Goal: Answer question/provide support: Share knowledge or assist other users

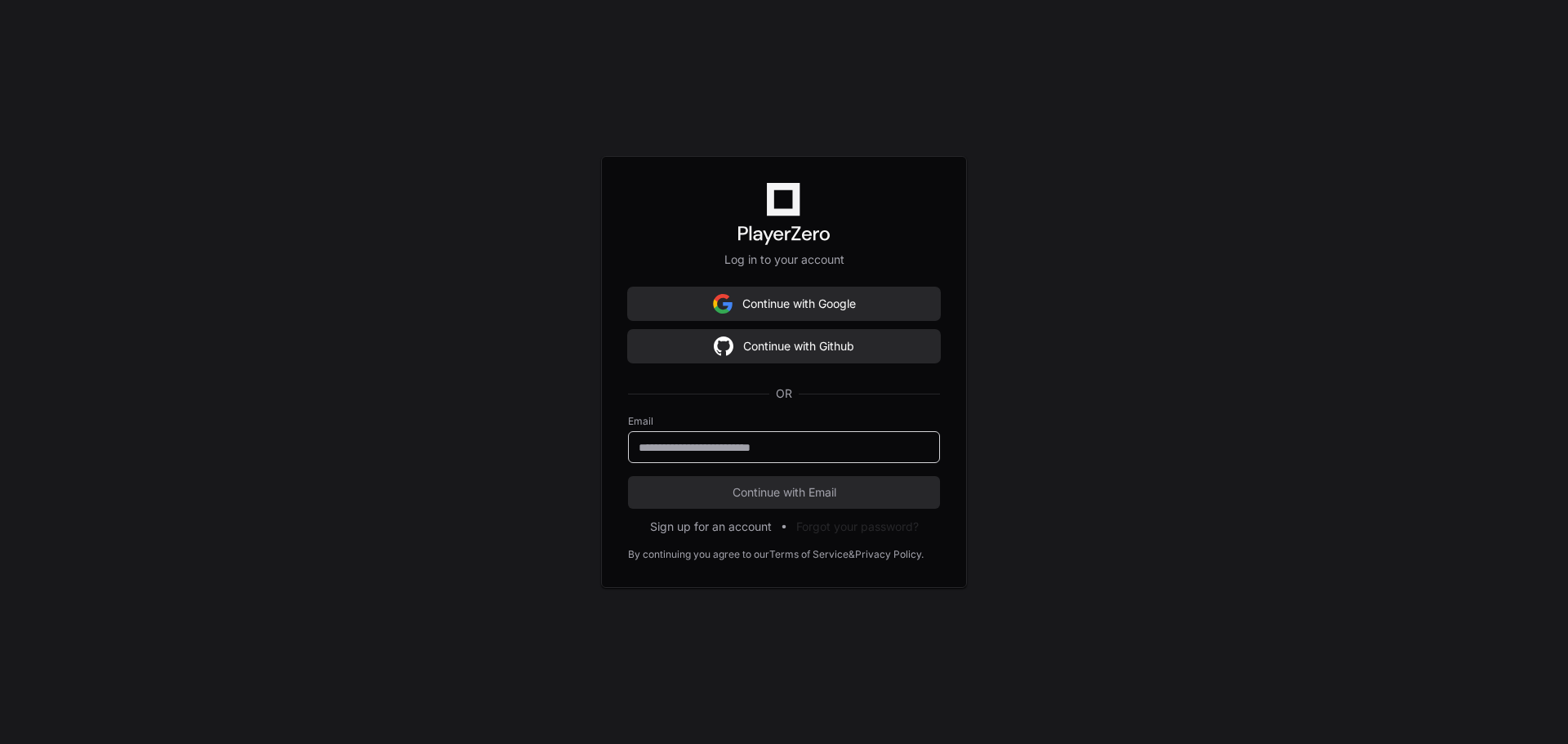
click at [857, 453] on input "email" at bounding box center [784, 447] width 291 height 17
type input "**********"
click at [830, 488] on span "Continue with Email" at bounding box center [784, 491] width 312 height 17
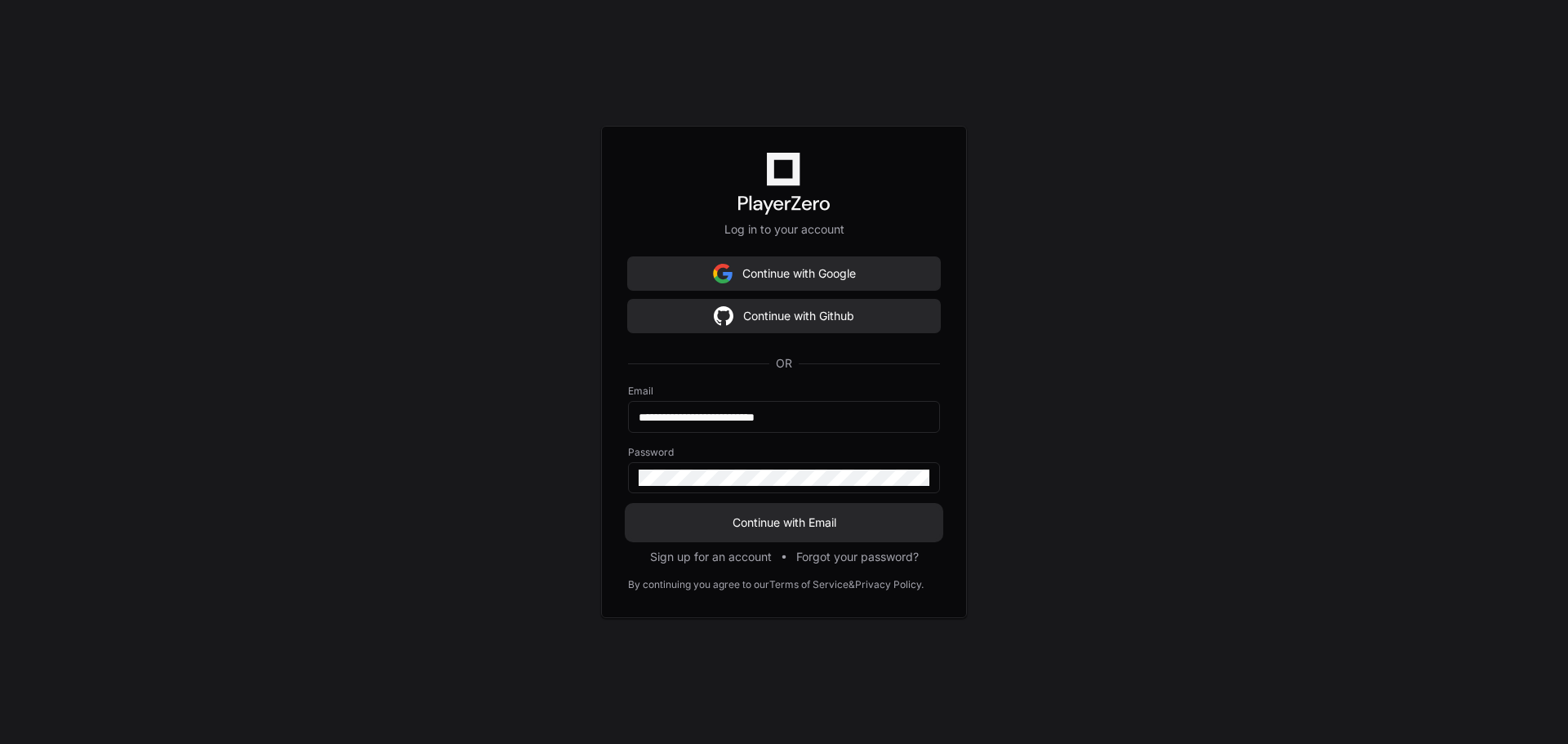
click at [796, 524] on span "Continue with Email" at bounding box center [784, 522] width 312 height 17
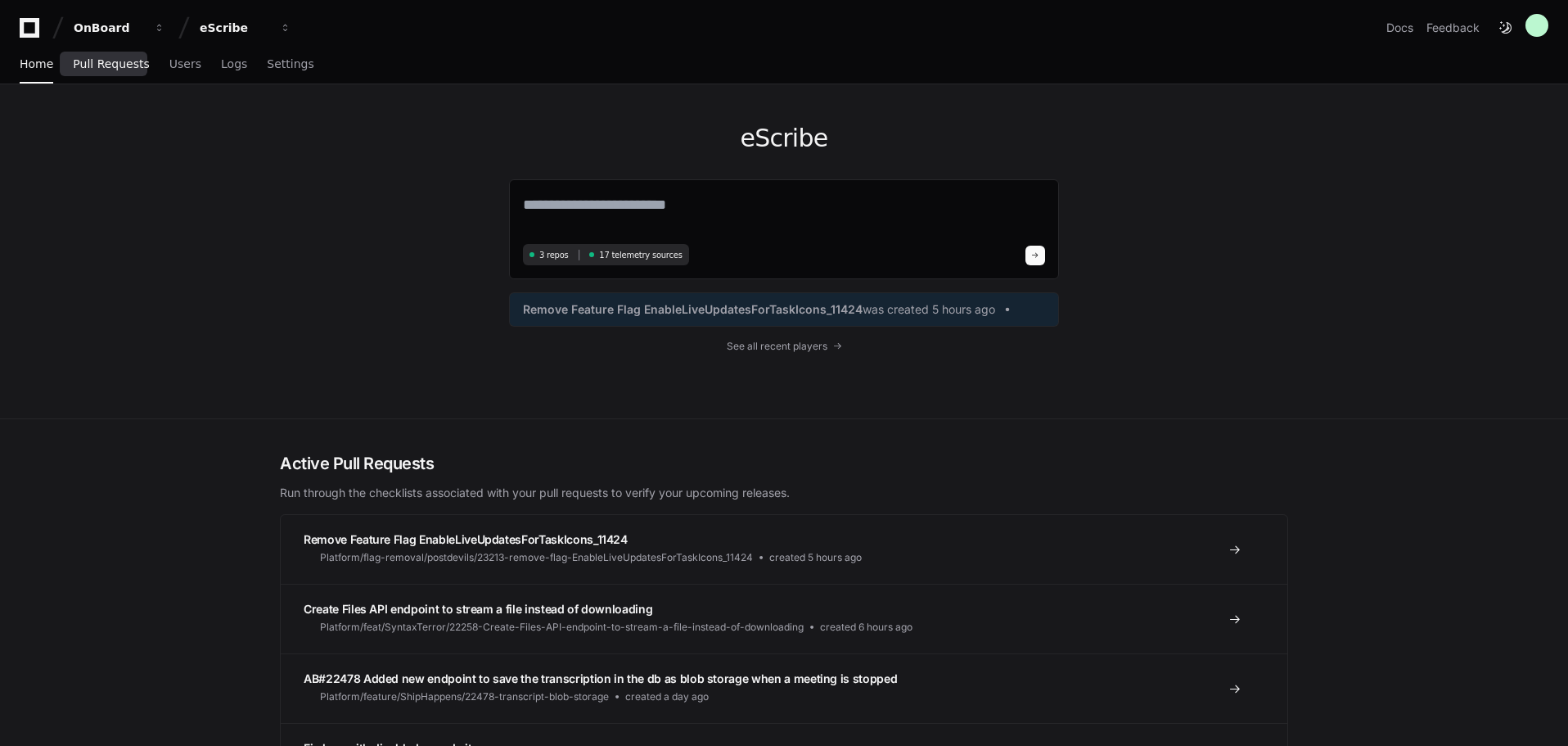
click at [127, 68] on span "Pull Requests" at bounding box center [111, 64] width 77 height 10
click at [126, 69] on span "Pull Requests" at bounding box center [111, 64] width 77 height 10
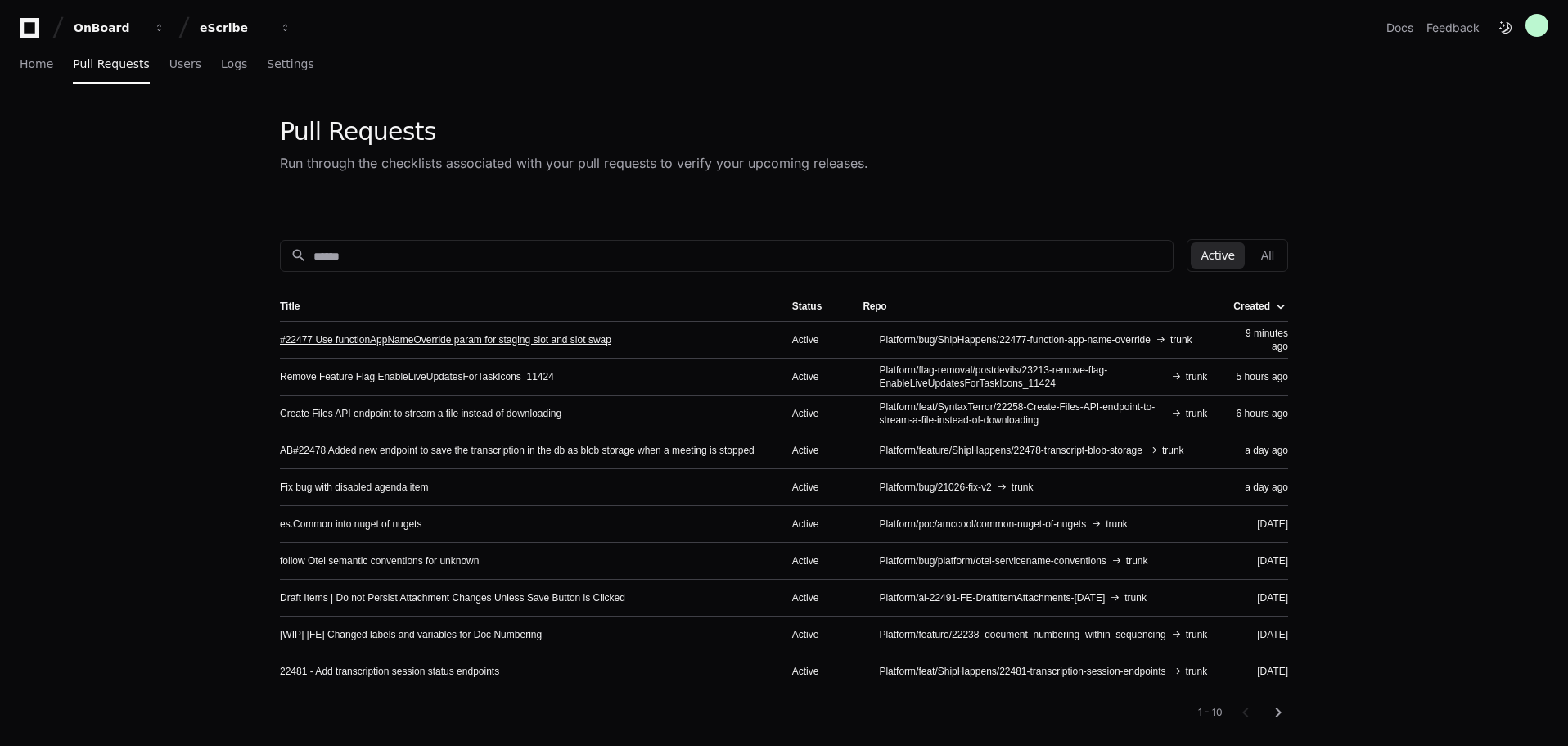
drag, startPoint x: 358, startPoint y: 337, endPoint x: 349, endPoint y: 338, distance: 9.1
click at [357, 337] on link "#22477 Use functionAppNameOverride param for staging slot and slot swap" at bounding box center [445, 339] width 332 height 13
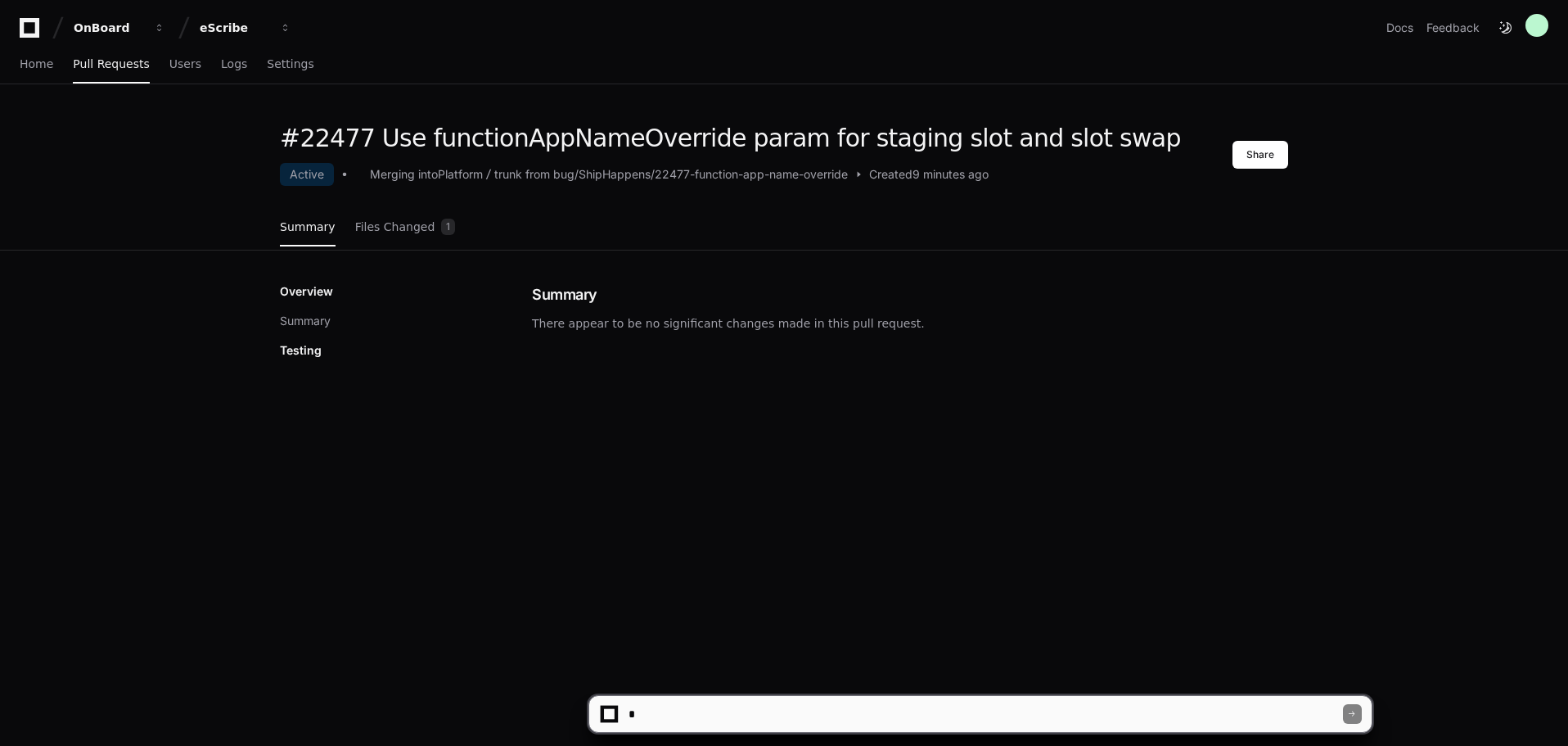
click at [835, 707] on textarea at bounding box center [983, 714] width 717 height 36
type textarea "**********"
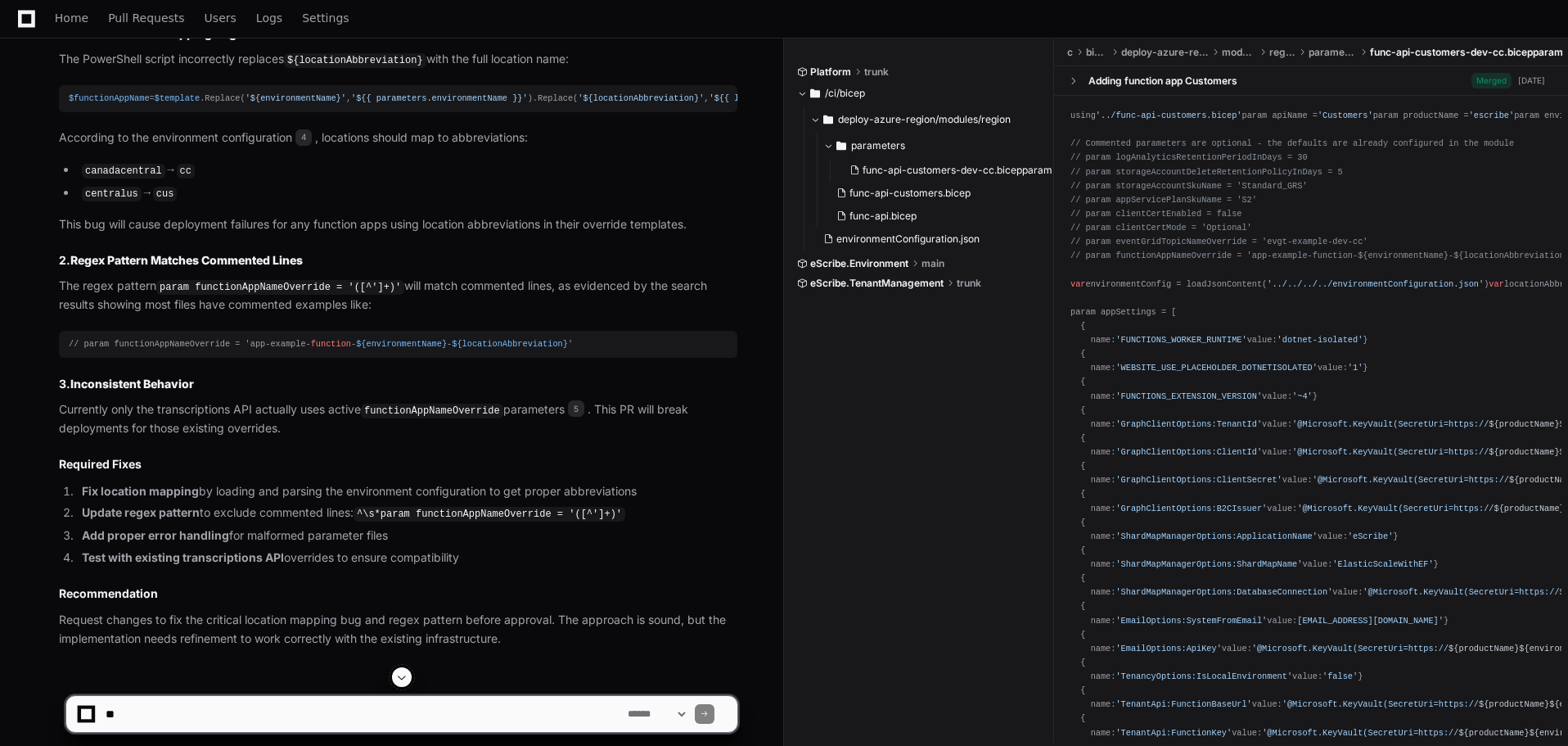
scroll to position [1371, 0]
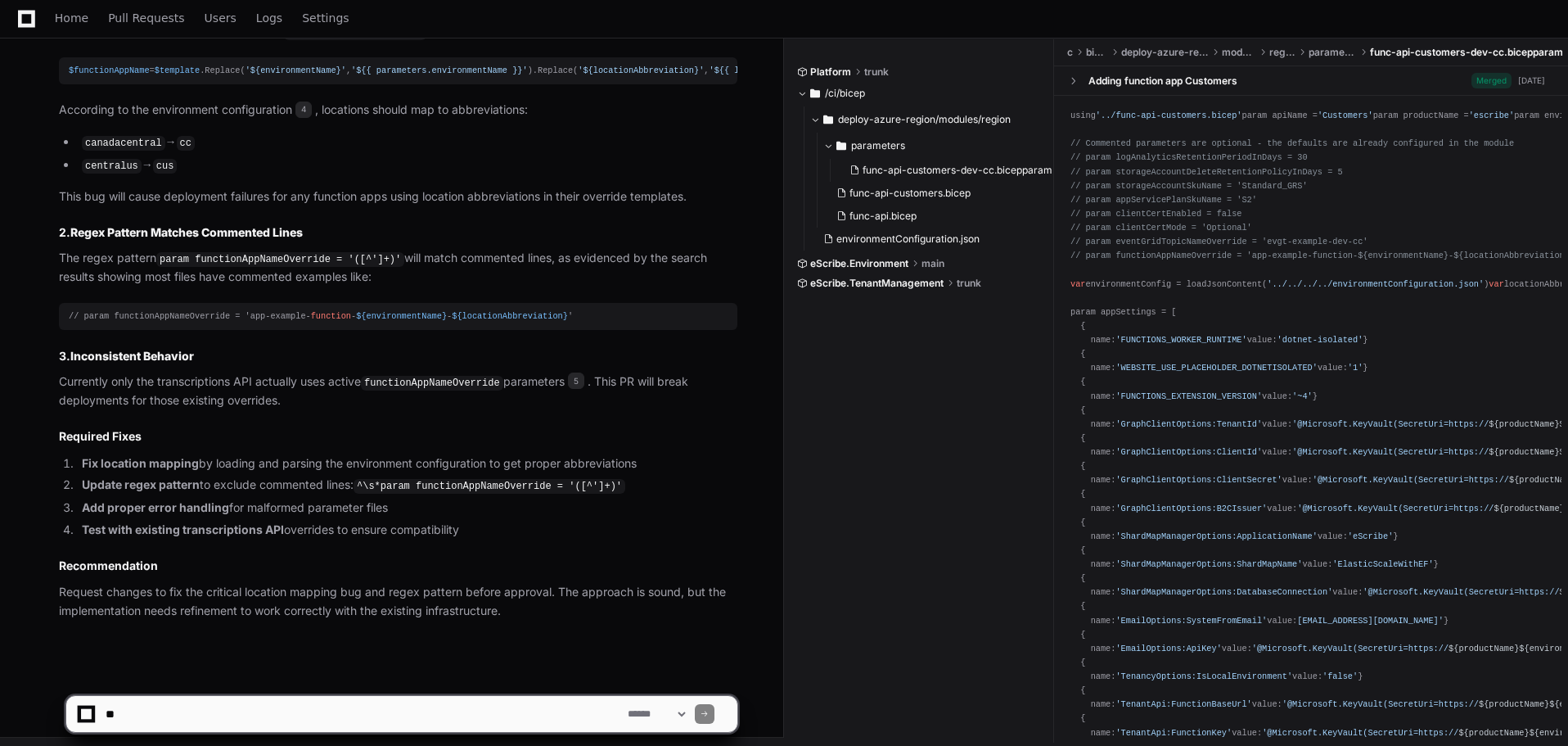
click at [313, 717] on textarea at bounding box center [363, 714] width 522 height 36
type textarea "**********"
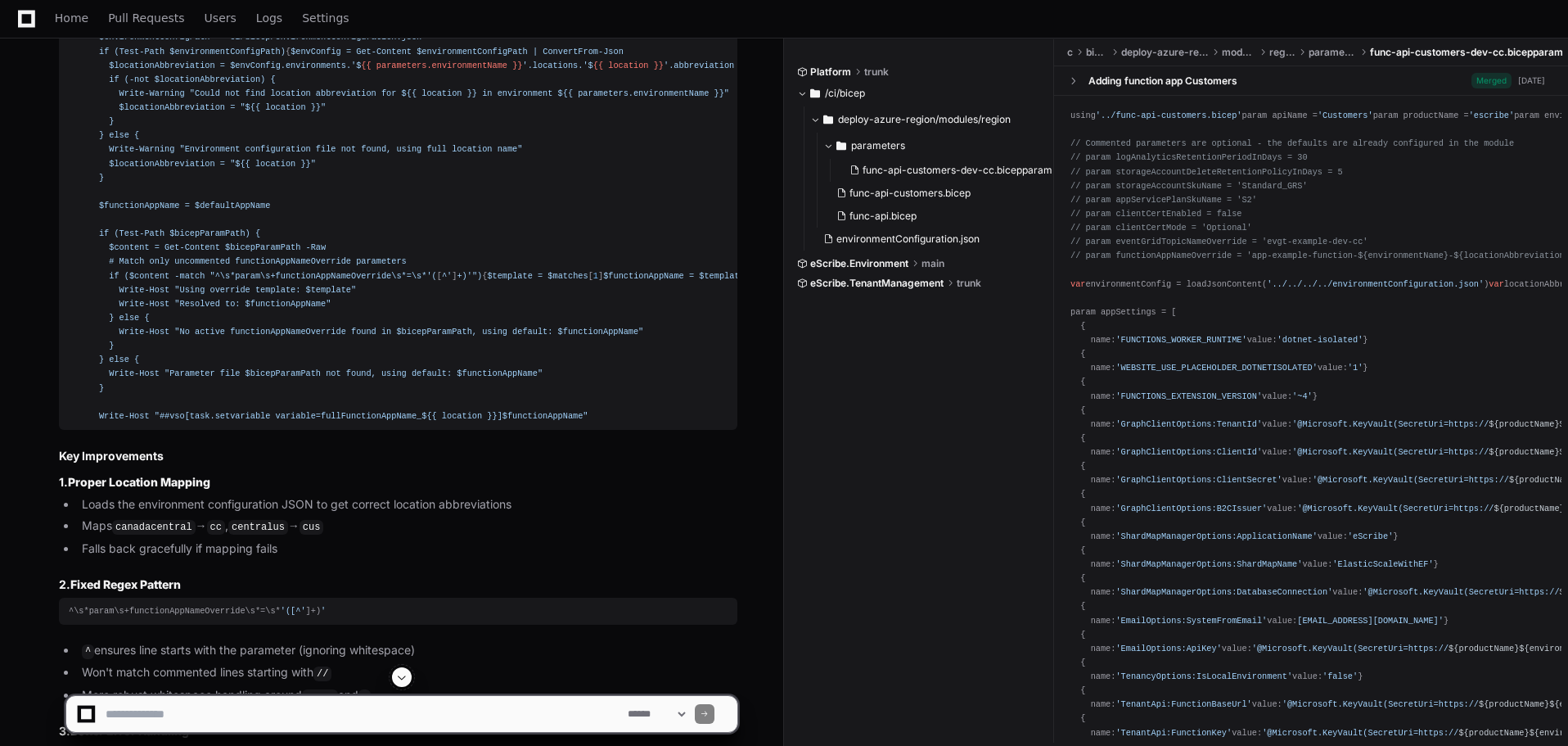
scroll to position [2304, 0]
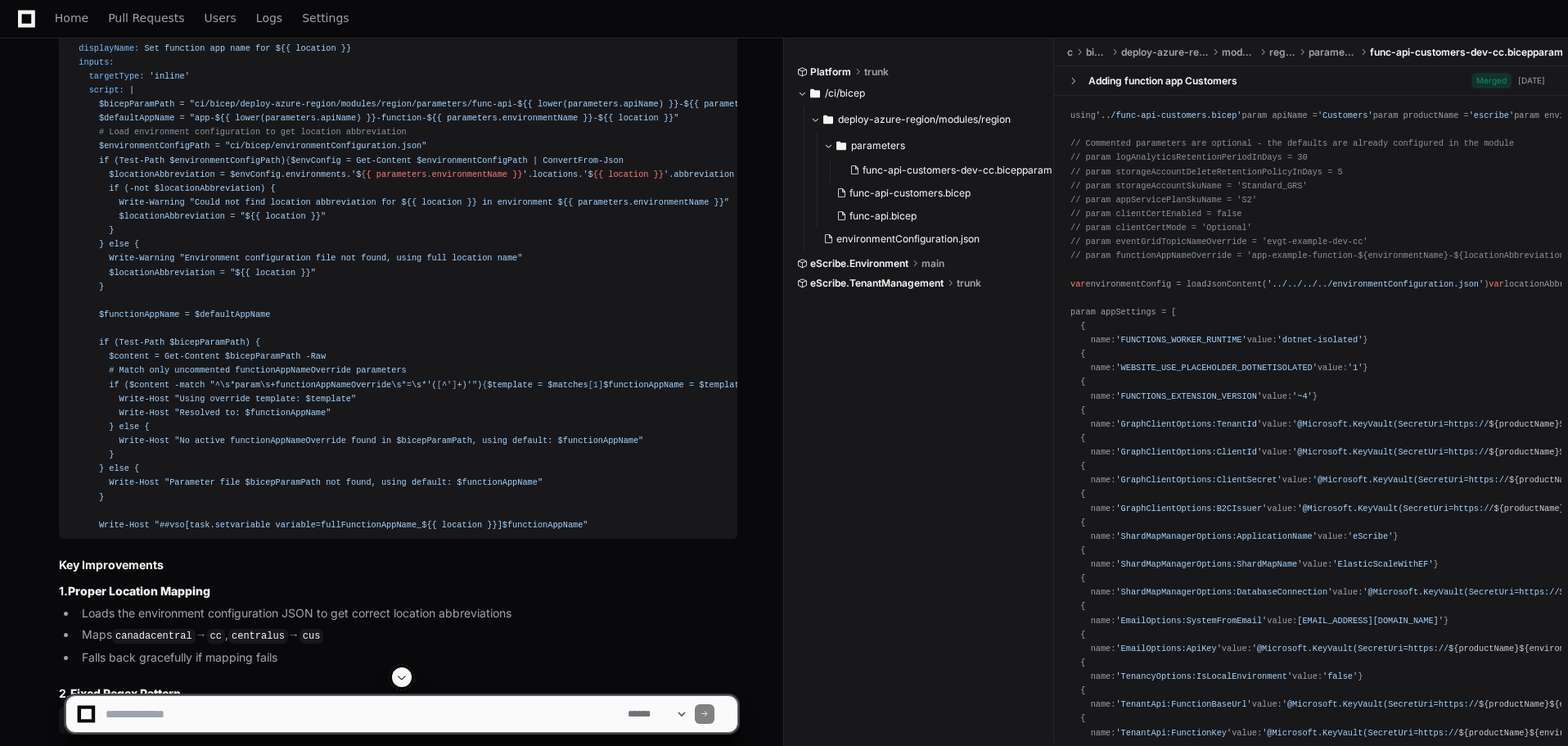
click at [270, 721] on textarea at bounding box center [363, 714] width 522 height 36
type textarea "**********"
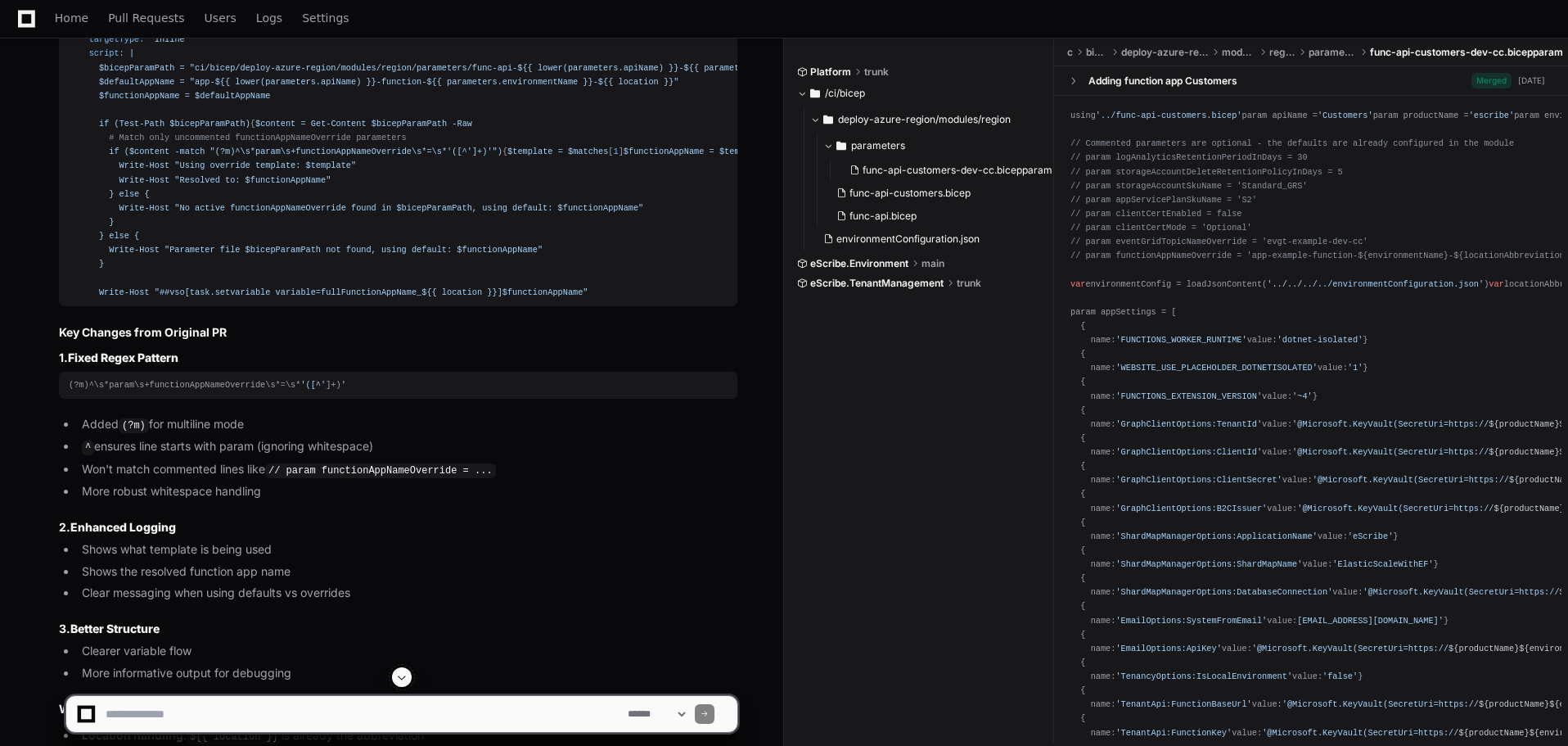
scroll to position [4414, 0]
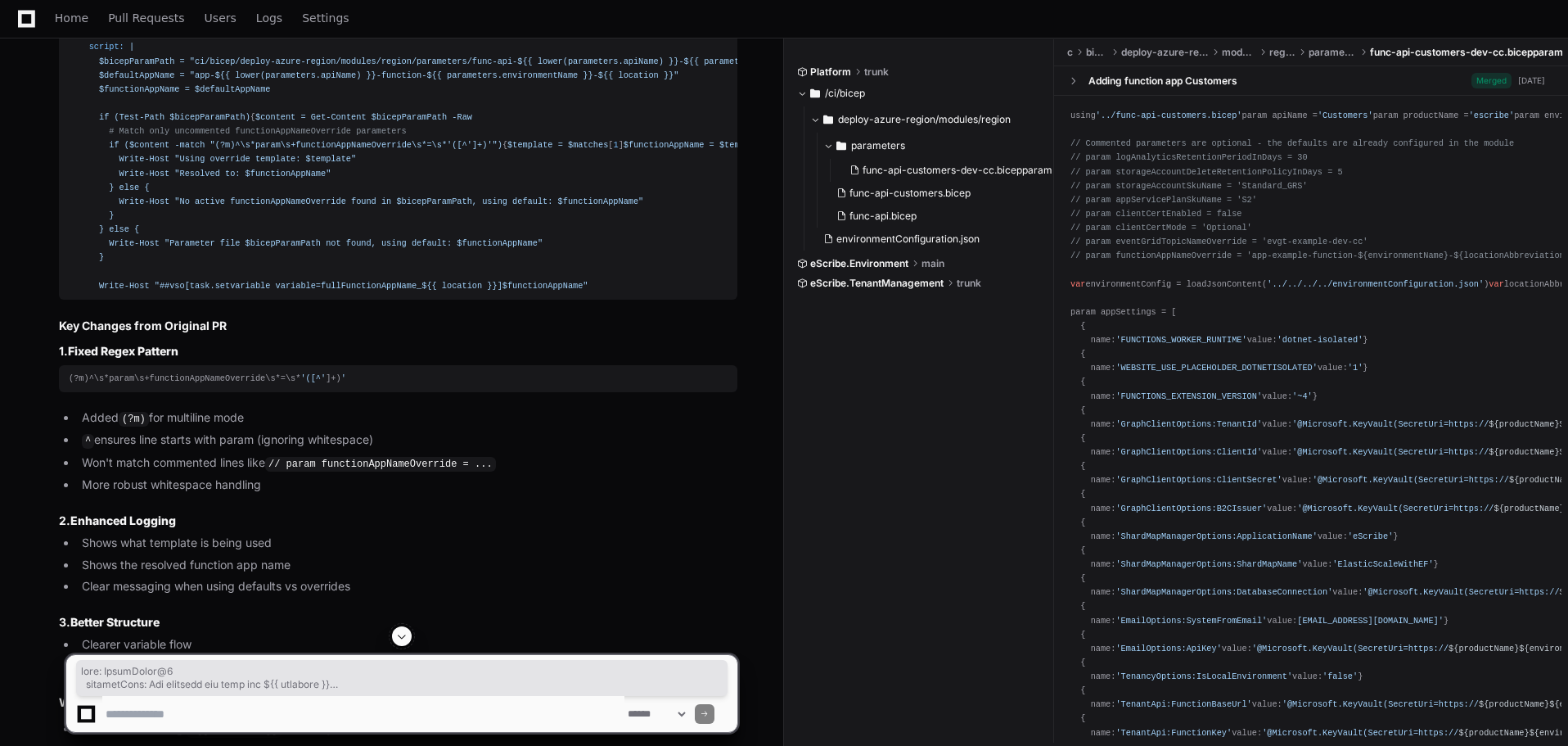
drag, startPoint x: 78, startPoint y: 150, endPoint x: 551, endPoint y: 502, distance: 589.6
click at [551, 293] on div "- task: PowerShell@2 displayName: Set function app name for ${{ location }} inp…" at bounding box center [397, 138] width 658 height 308
copy div "task: PowerShell@2 displayName: Set function app name for ${{ location }} input…"
click at [544, 293] on div "- task: PowerShell@2 displayName: Set function app name for ${{ location }} inp…" at bounding box center [397, 138] width 658 height 308
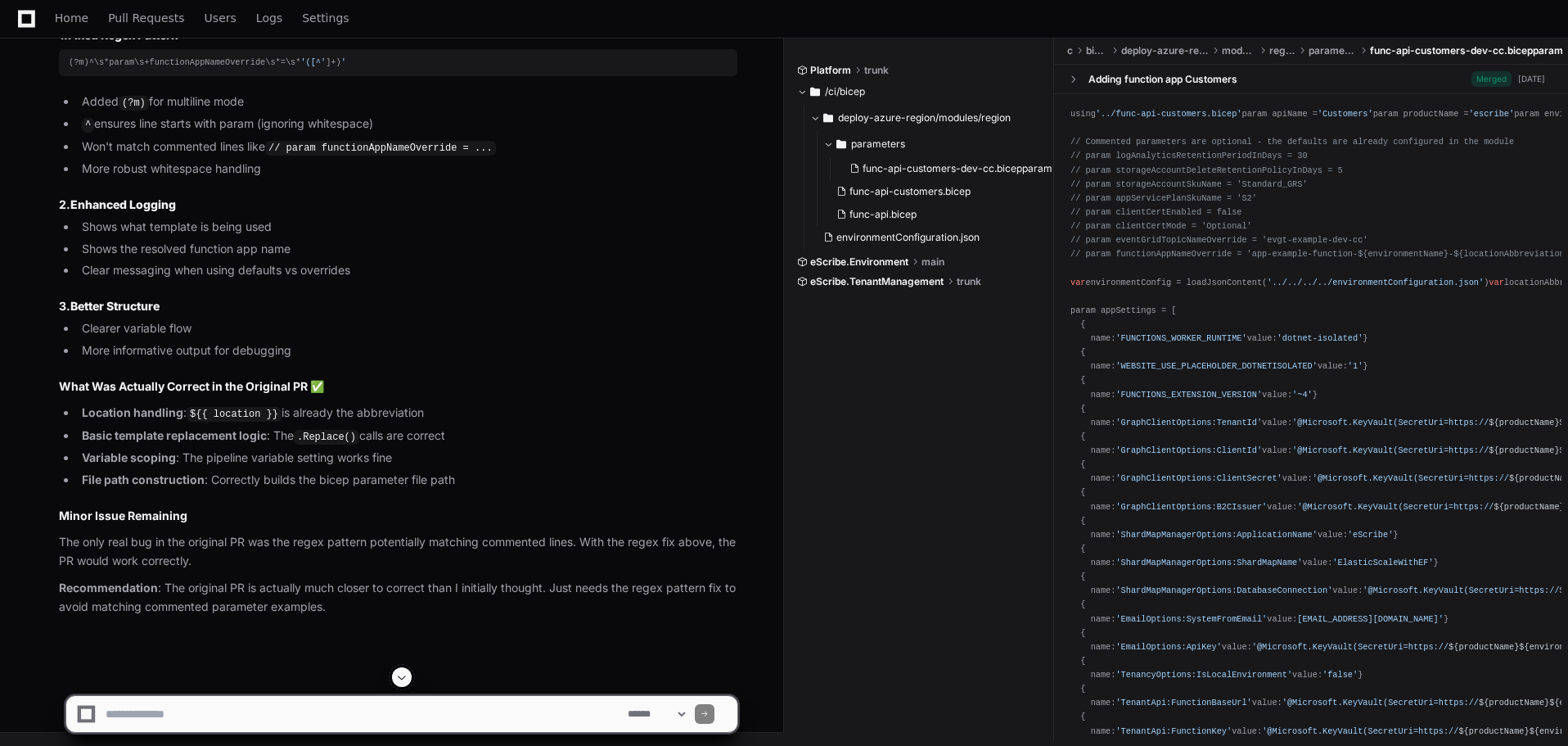
scroll to position [4942, 0]
click at [386, 712] on textarea at bounding box center [363, 714] width 522 height 36
type textarea "**********"
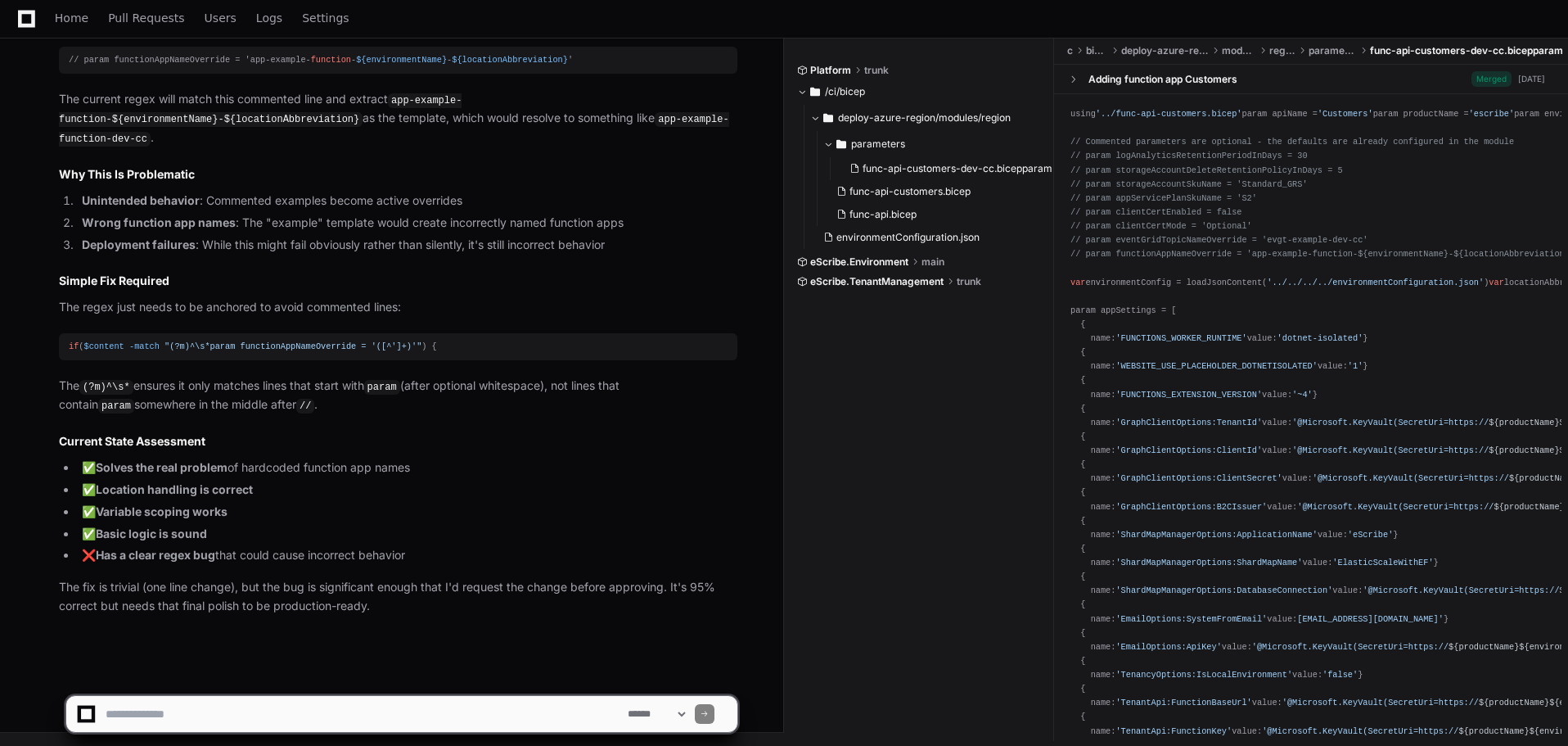
scroll to position [5907, 0]
click at [412, 707] on textarea at bounding box center [363, 714] width 522 height 36
type textarea "**********"
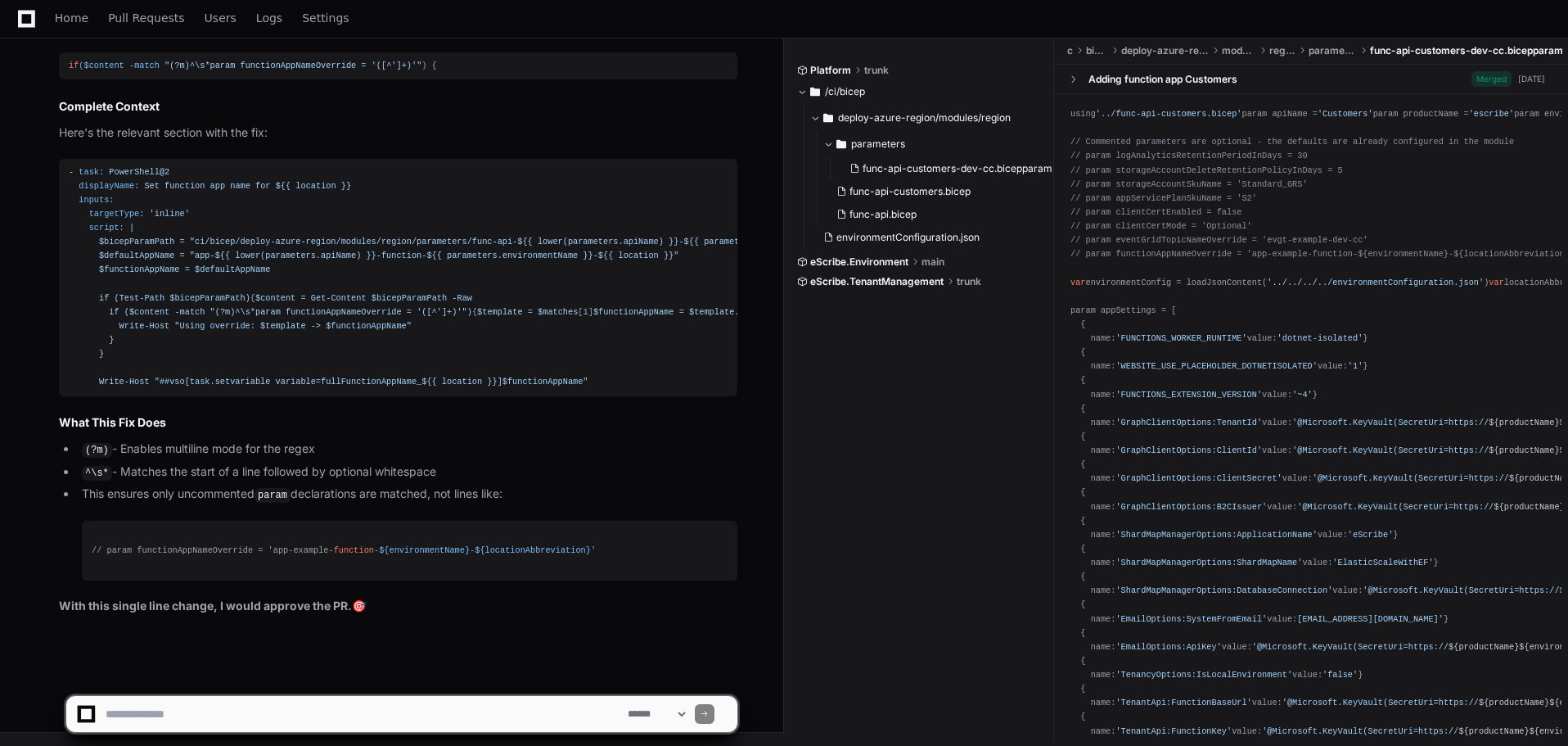
scroll to position [6853, 0]
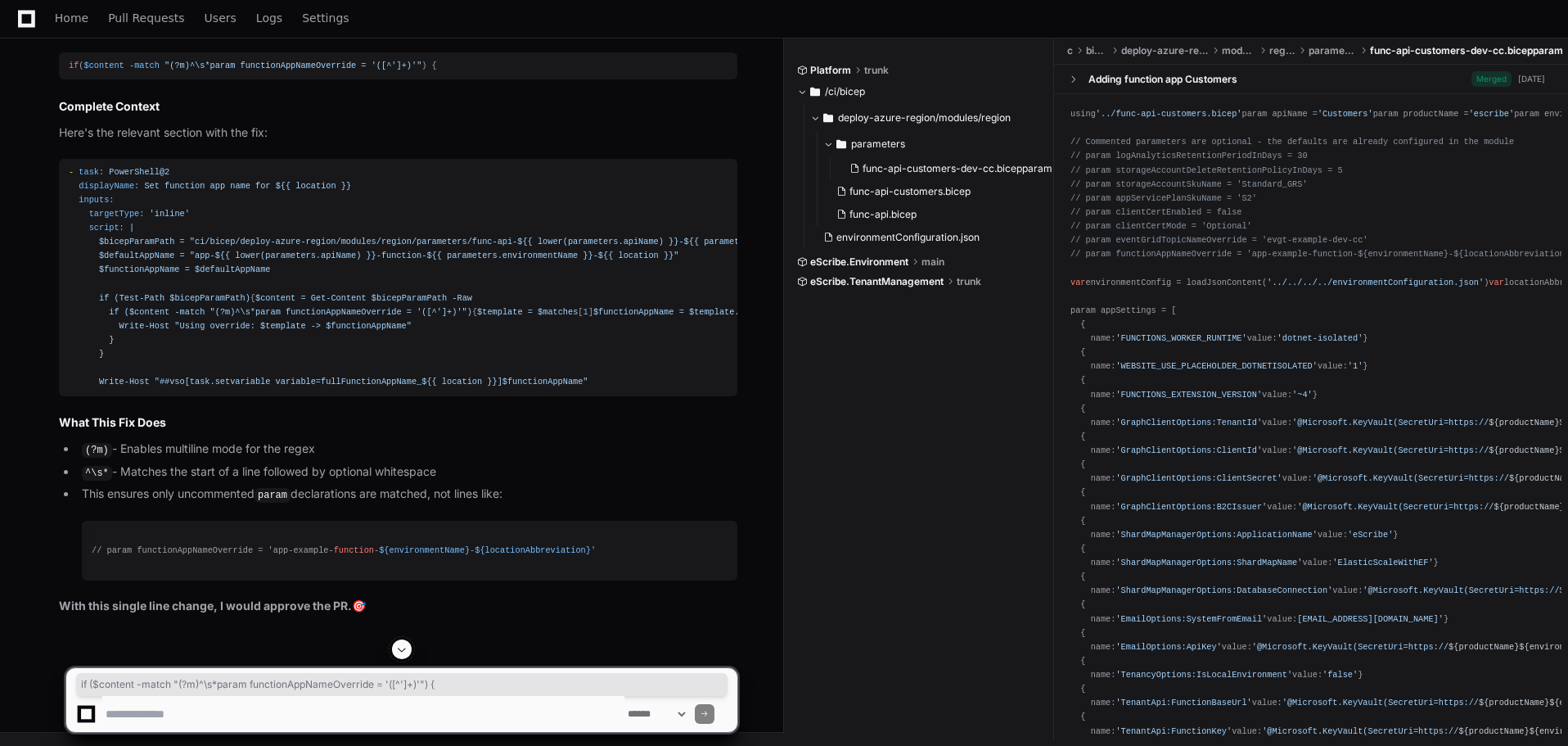
drag, startPoint x: 106, startPoint y: 366, endPoint x: 450, endPoint y: 367, distance: 344.0
click at [450, 367] on div "- task: PowerShell@2 displayName: Set function app name for ${{ location }} inp…" at bounding box center [397, 277] width 658 height 224
click at [336, 293] on div "- task: PowerShell@2 displayName: Set function app name for ${{ location }} inp…" at bounding box center [397, 277] width 658 height 224
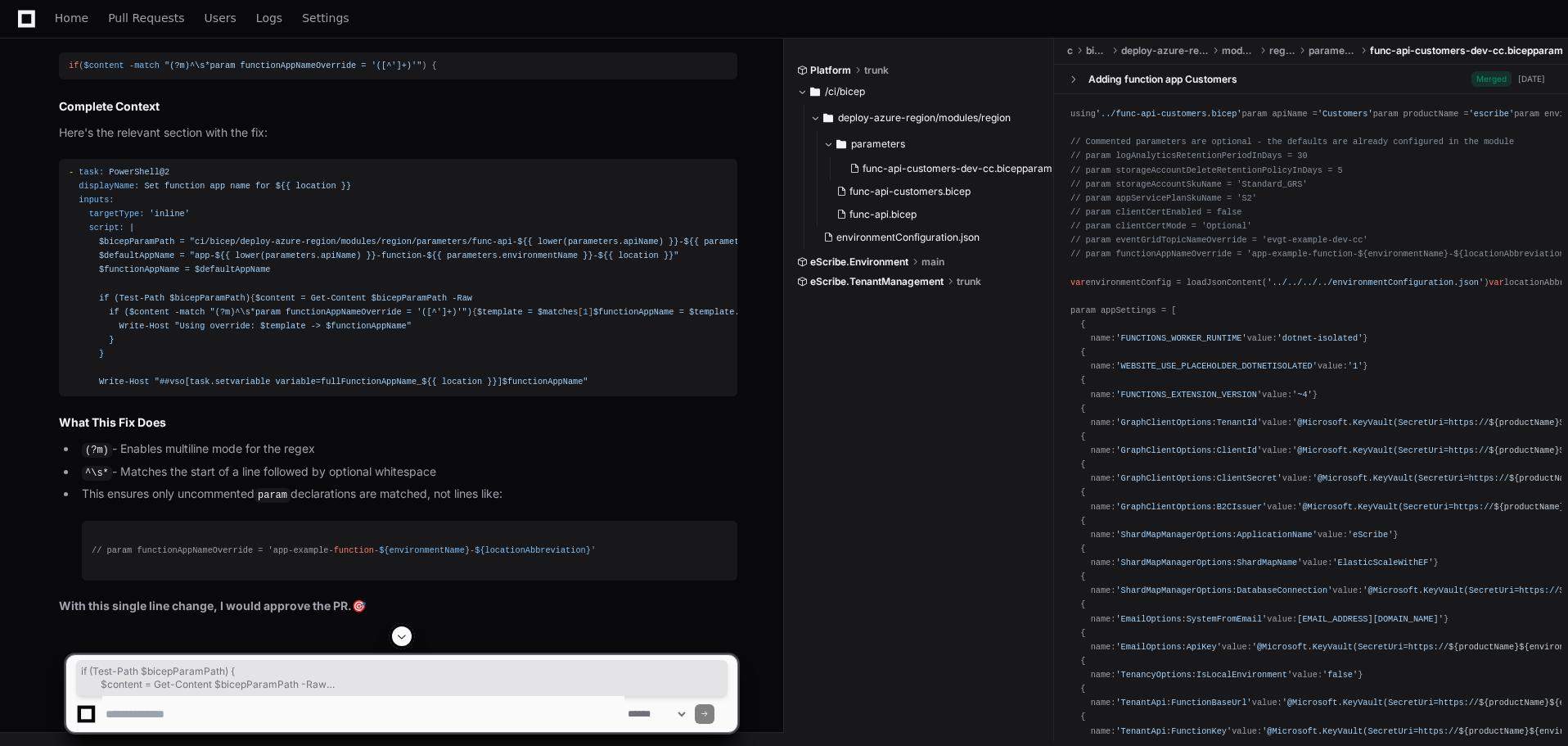
drag, startPoint x: 96, startPoint y: 338, endPoint x: 115, endPoint y: 432, distance: 95.9
click at [115, 390] on div "- task: PowerShell@2 displayName: Set function app name for ${{ location }} inp…" at bounding box center [397, 277] width 658 height 224
copy div "if (Test-Path $bicepParamPath) { $content = Get-Content $bicepParamPath -Raw if…"
click at [319, 331] on div "- task: PowerShell@2 displayName: Set function app name for ${{ location }} inp…" at bounding box center [397, 277] width 658 height 224
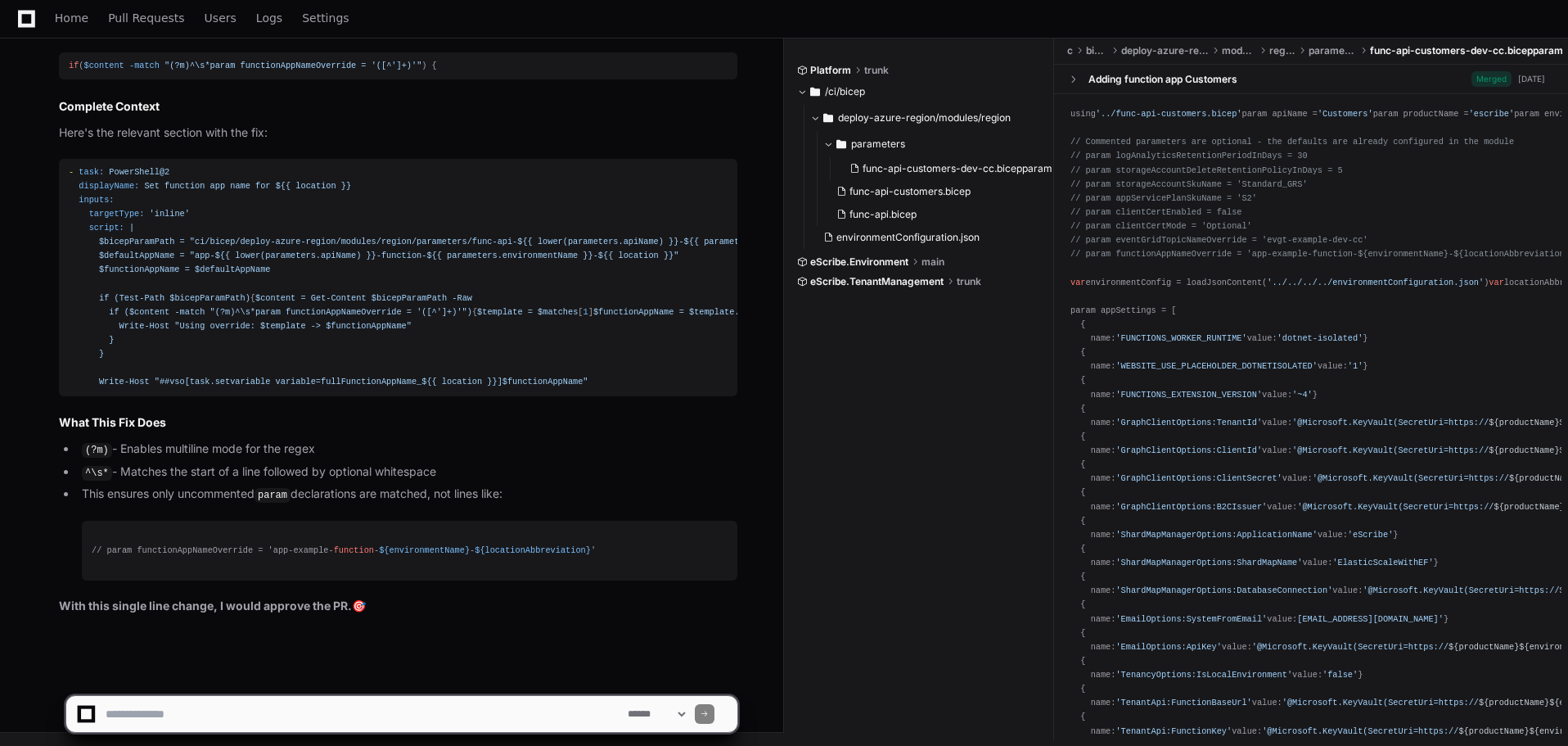
scroll to position [6935, 0]
click at [316, 719] on textarea at bounding box center [363, 714] width 522 height 36
type textarea "**********"
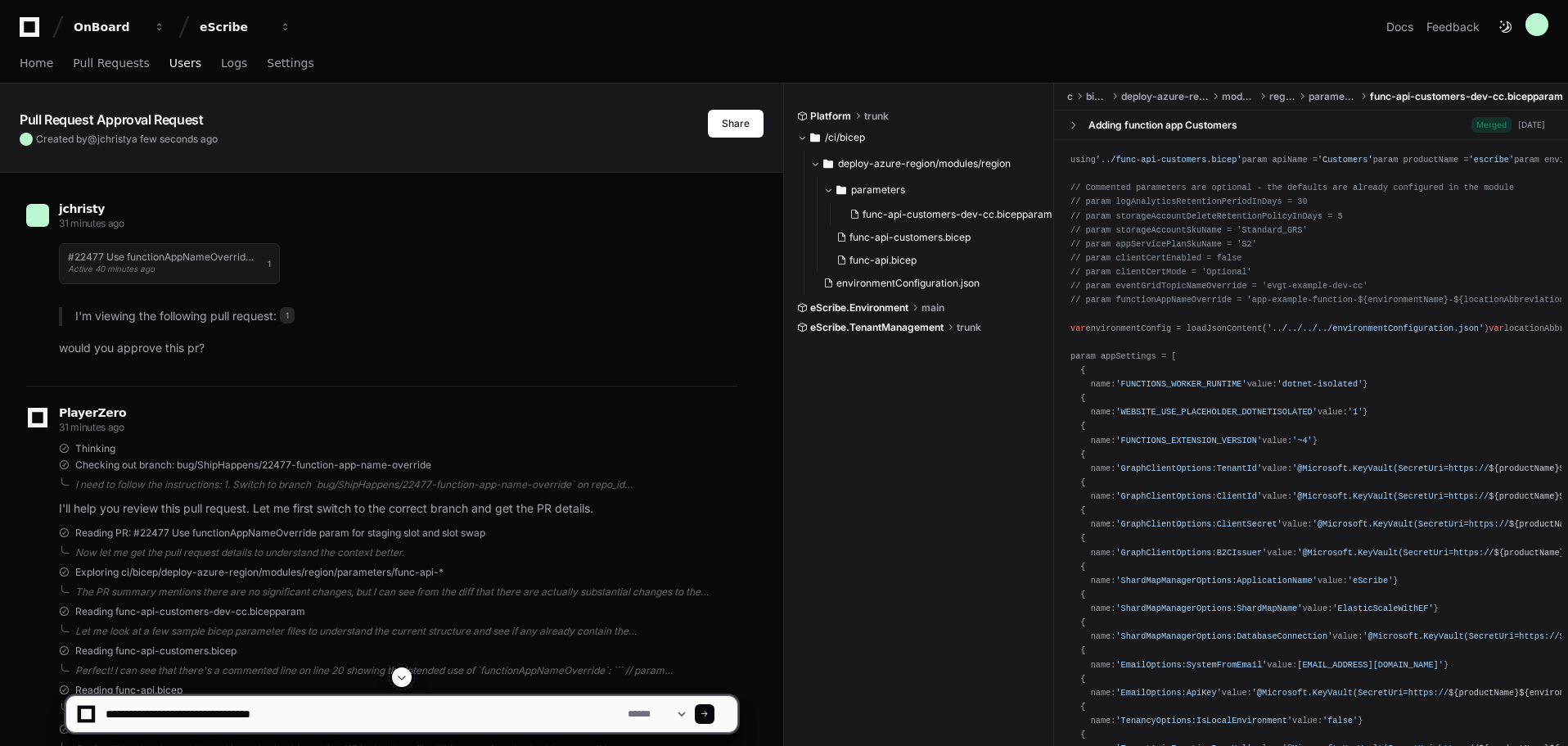
scroll to position [0, 0]
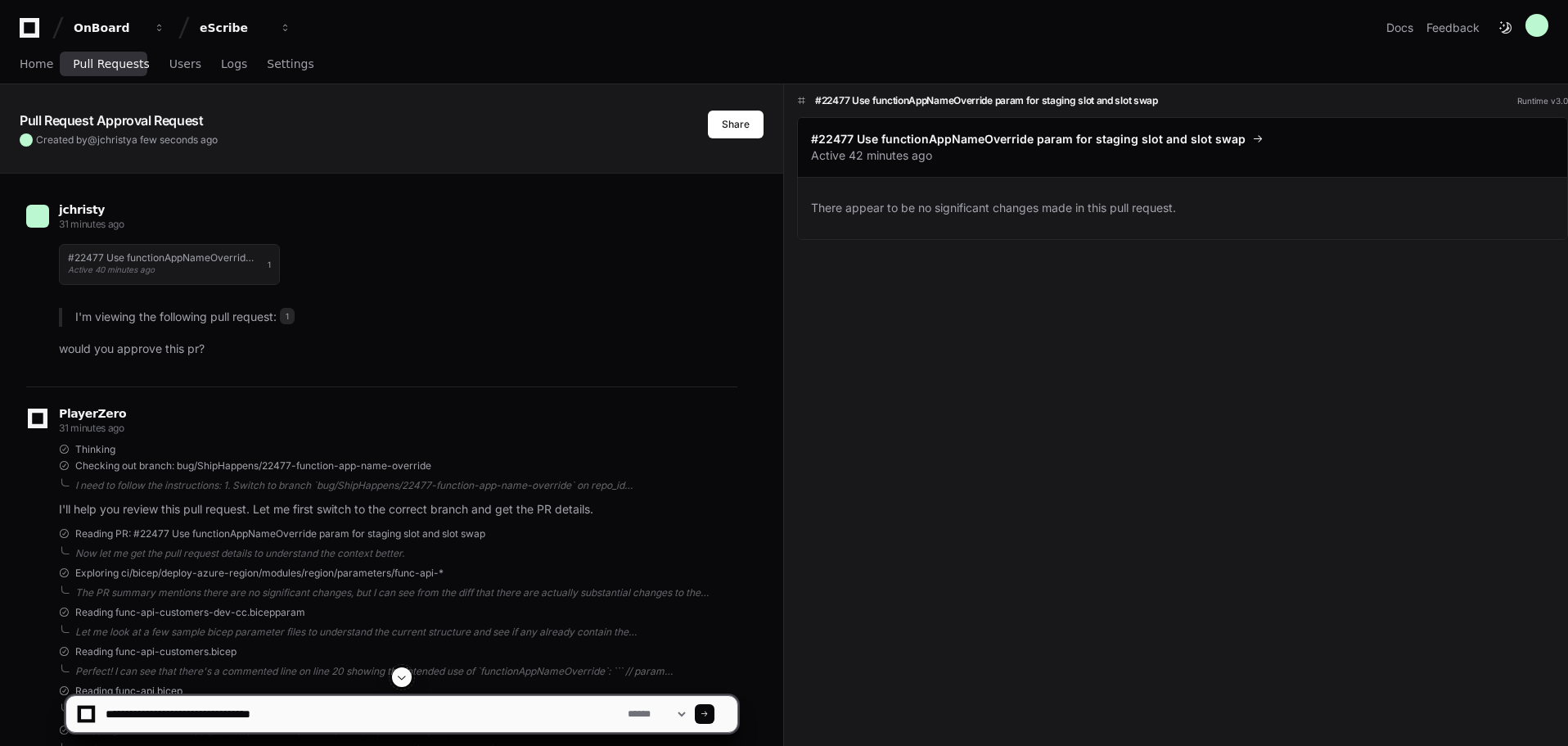
click at [104, 69] on span "Pull Requests" at bounding box center [111, 64] width 77 height 10
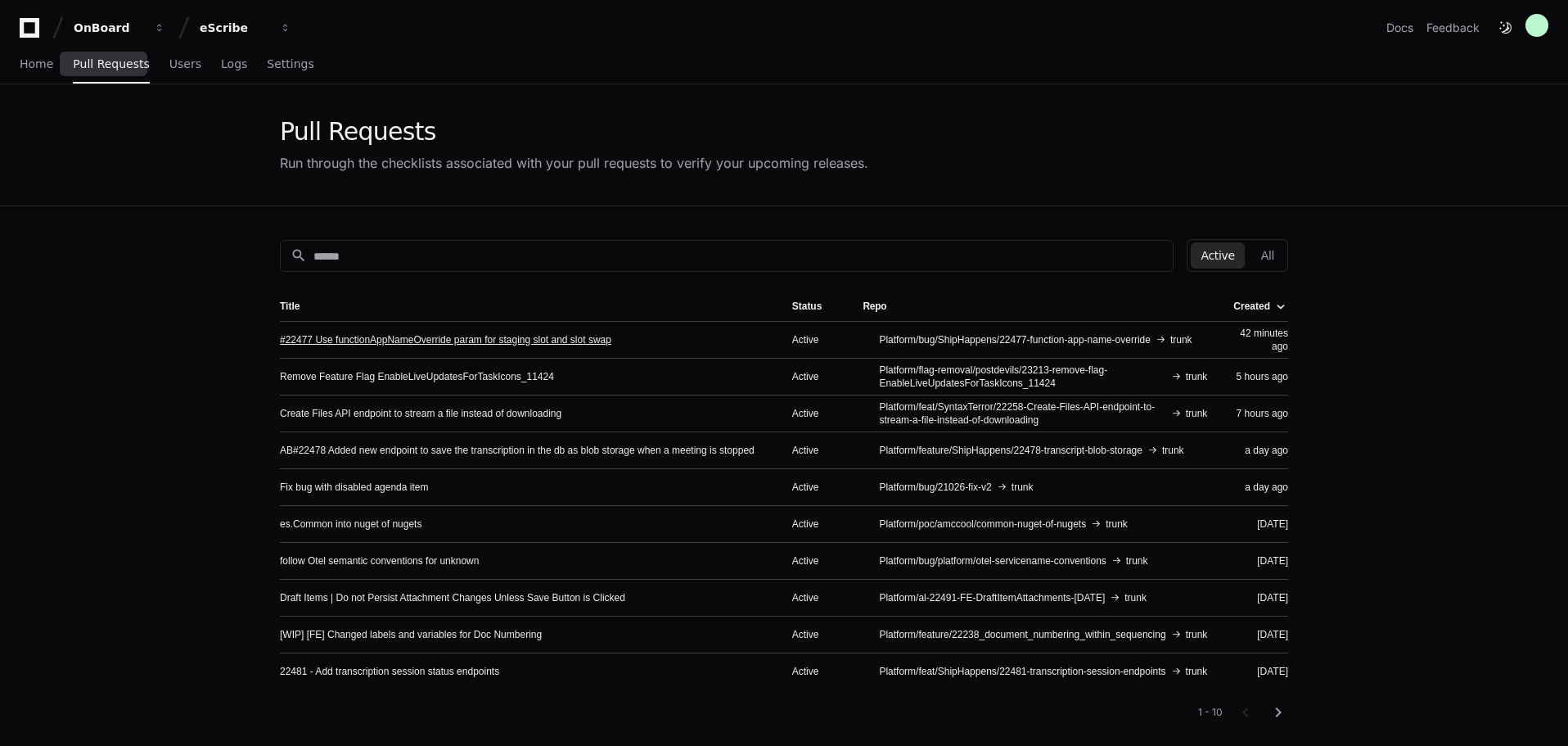
click at [365, 333] on link "#22477 Use functionAppNameOverride param for staging slot and slot swap" at bounding box center [445, 339] width 332 height 13
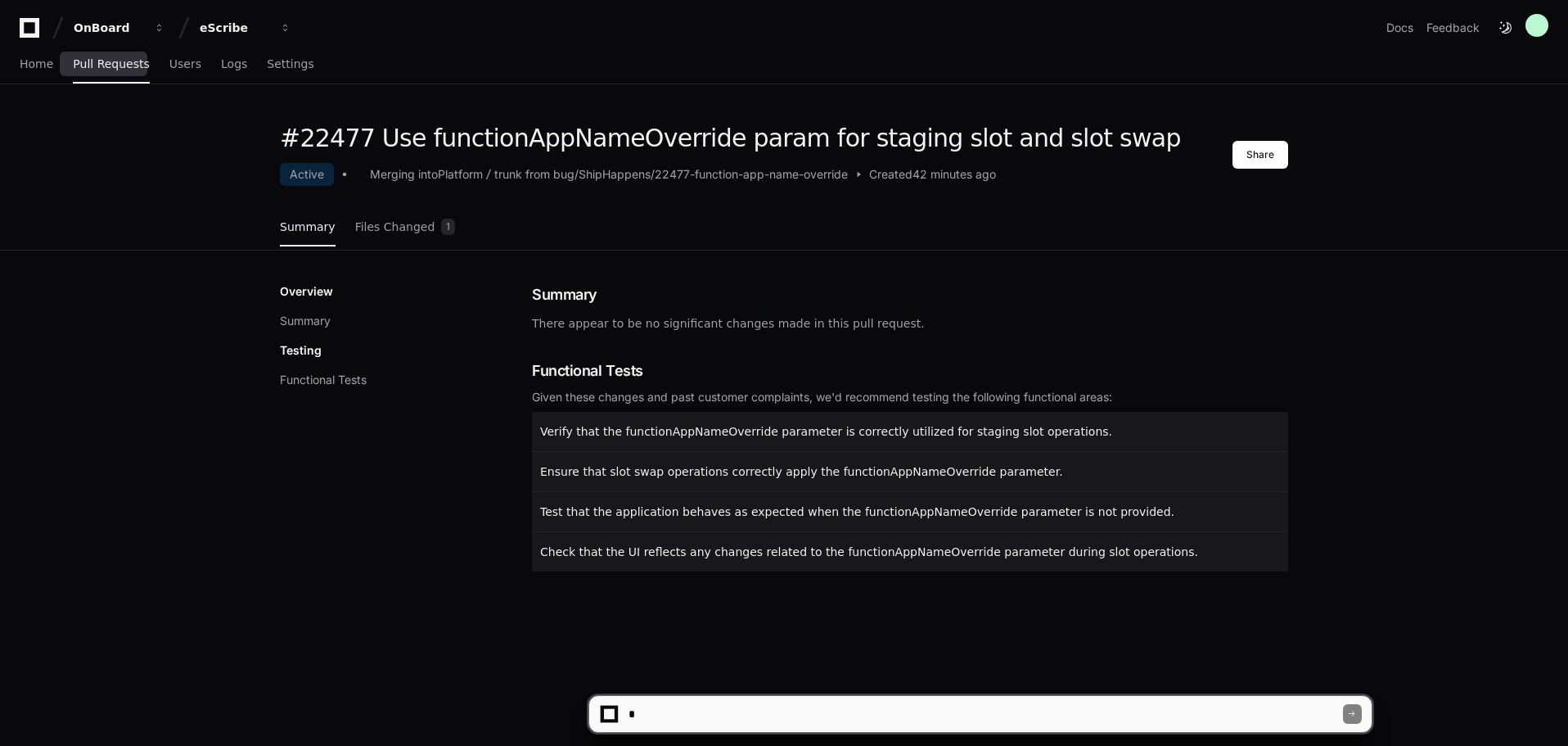
click at [725, 713] on textarea at bounding box center [983, 714] width 717 height 36
type textarea "**********"
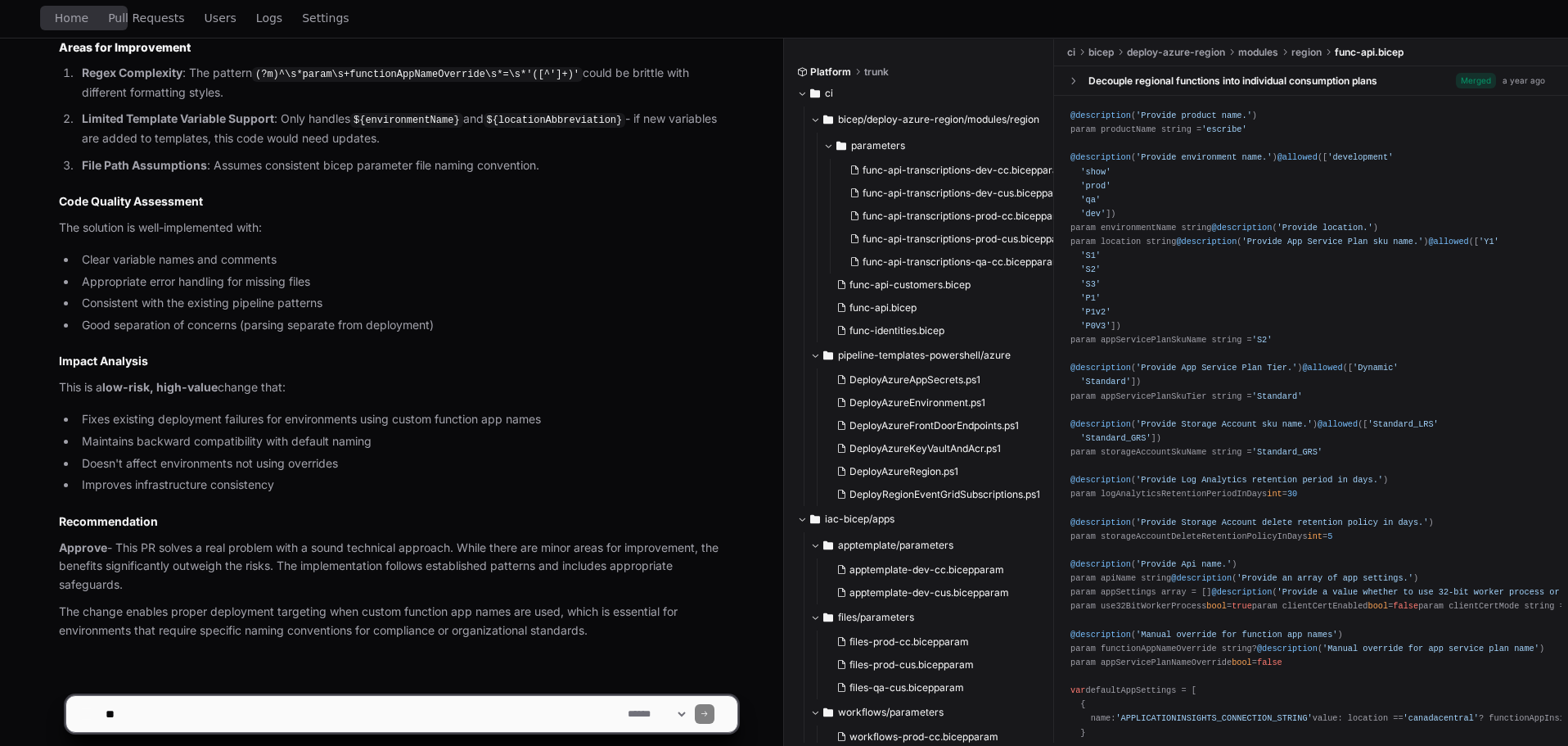
scroll to position [1372, 0]
